Goal: Obtain resource: Download file/media

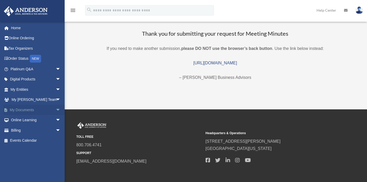
click at [56, 111] on span "arrow_drop_down" at bounding box center [61, 110] width 10 height 11
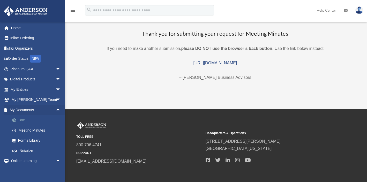
click at [41, 118] on link "Box" at bounding box center [37, 120] width 61 height 10
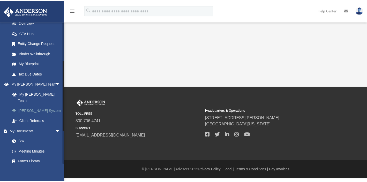
scroll to position [77, 0]
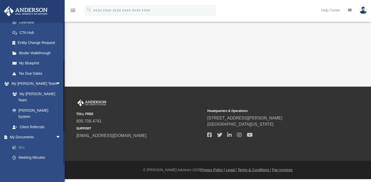
click at [27, 142] on link "Box" at bounding box center [37, 147] width 61 height 10
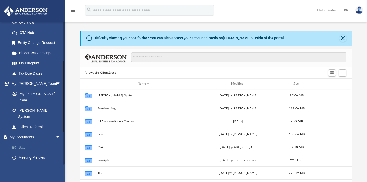
scroll to position [114, 268]
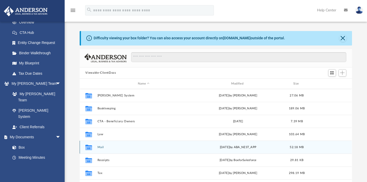
click at [130, 145] on div "Collaborated Folder Mail [DATE] by ABA_NEST_APP 52.18 MB" at bounding box center [216, 147] width 272 height 13
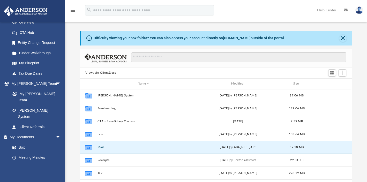
click at [101, 147] on button "Mail" at bounding box center [143, 147] width 92 height 3
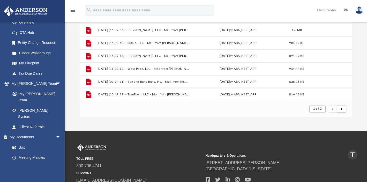
scroll to position [70, 0]
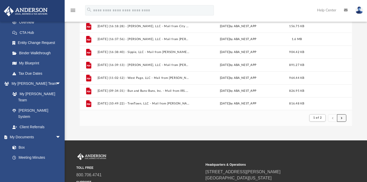
click at [342, 119] on span "submit" at bounding box center [342, 117] width 2 height 3
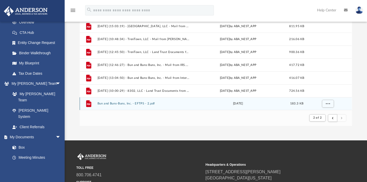
click at [125, 103] on button "Bun and Buns-Buns, Inc. - EFTPS - 2.pdf" at bounding box center [143, 103] width 92 height 3
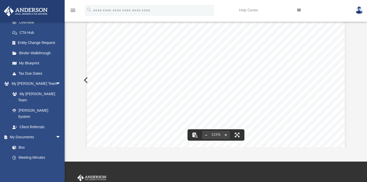
scroll to position [142, 0]
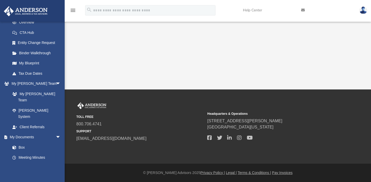
click at [236, 39] on div "App [PERSON_NAME][EMAIL_ADDRESS][DOMAIN_NAME] Sign Out [PERSON_NAME][EMAIL_ADDR…" at bounding box center [185, 44] width 371 height 89
click at [20, 142] on link "Box" at bounding box center [37, 147] width 61 height 10
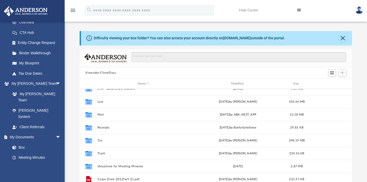
scroll to position [33, 0]
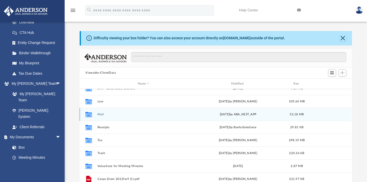
click at [100, 114] on button "Mail" at bounding box center [143, 114] width 92 height 3
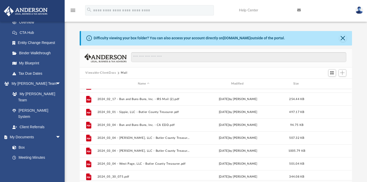
scroll to position [121, 0]
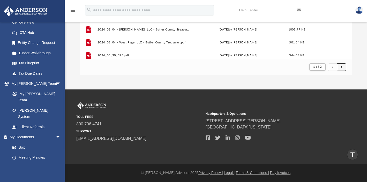
click at [340, 67] on button "submit" at bounding box center [341, 66] width 9 height 7
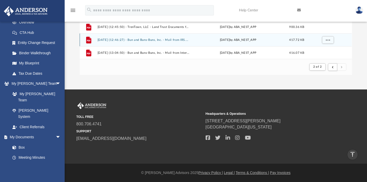
scroll to position [219, 0]
click at [155, 39] on button "[DATE] (12:46:27) - Bun and Buns-Buns, Inc. - Mail from IRS.pdf" at bounding box center [143, 39] width 92 height 3
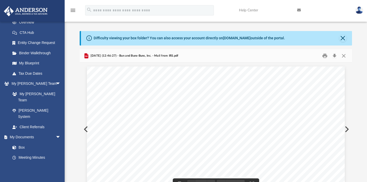
scroll to position [0, 0]
click at [343, 56] on button "Close" at bounding box center [343, 56] width 9 height 8
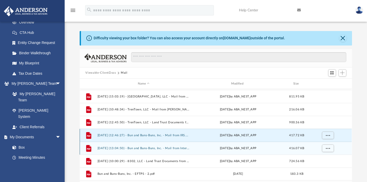
scroll to position [245, 0]
click at [156, 149] on button "[DATE] (13:04:50) - Bun and Buns-Buns, Inc. - Mail from Internal Revenue Servic…" at bounding box center [143, 148] width 92 height 3
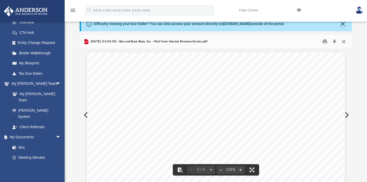
click at [342, 42] on button "Close" at bounding box center [343, 41] width 9 height 8
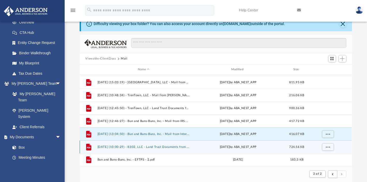
click at [161, 147] on button "[DATE] (10:00:29) - 8302, LLC - Land Trust Documents from Jackson County Assess…" at bounding box center [143, 146] width 92 height 3
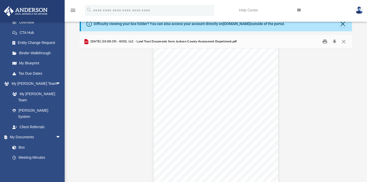
scroll to position [901, 0]
